Goal: Transaction & Acquisition: Book appointment/travel/reservation

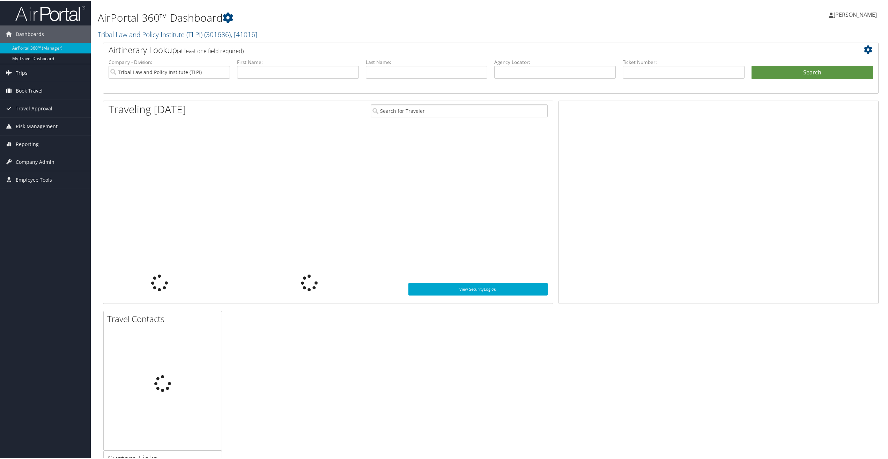
click at [25, 88] on span "Book Travel" at bounding box center [29, 89] width 27 height 17
click at [29, 124] on link "Book/Manage Online Trips" at bounding box center [45, 125] width 91 height 10
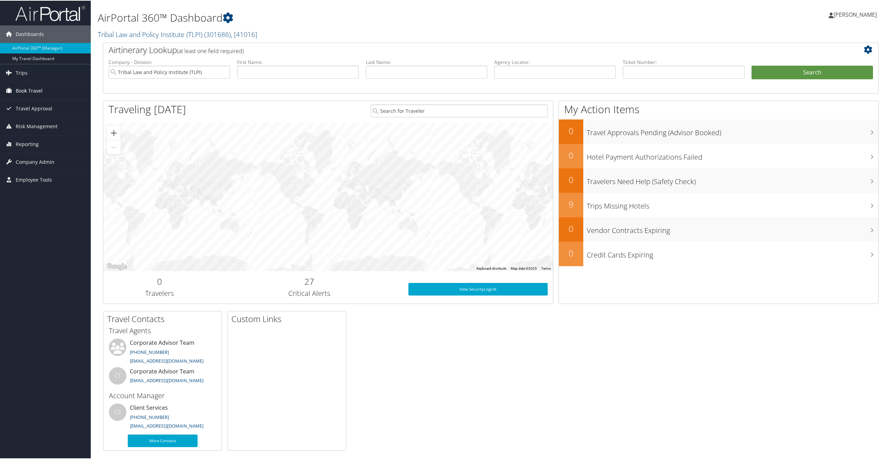
click at [22, 89] on span "Book Travel" at bounding box center [29, 89] width 27 height 17
click at [41, 125] on link "Book/Manage Online Trips" at bounding box center [45, 125] width 91 height 10
